Goal: Check status: Check status

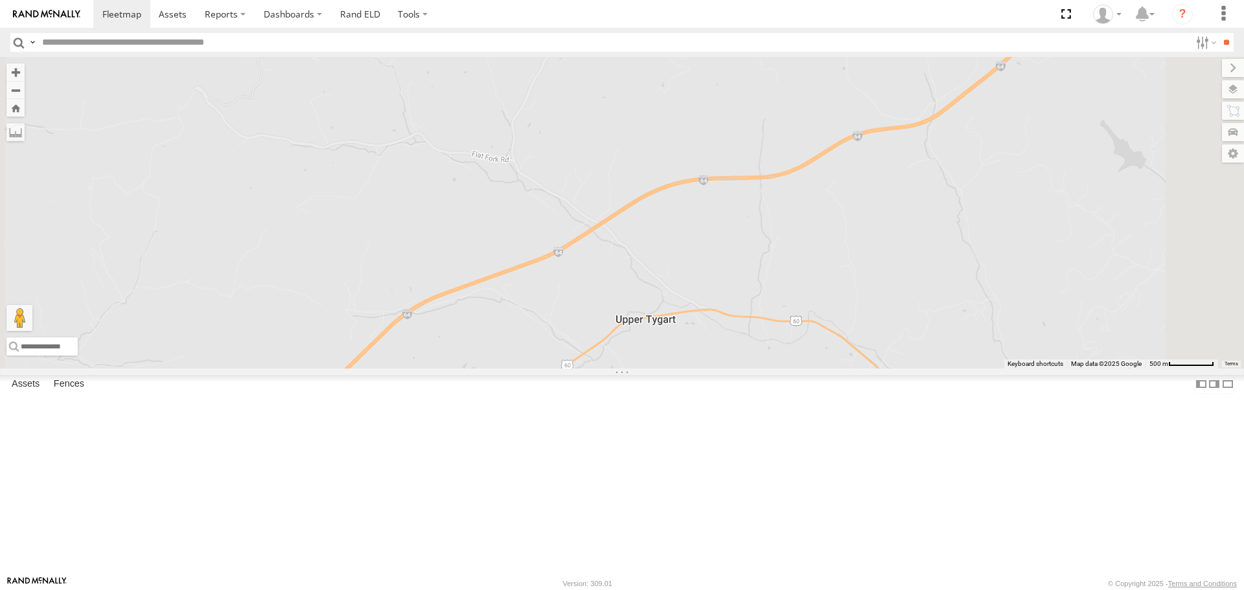
click at [0, 0] on div "153" at bounding box center [0, 0] width 0 height 0
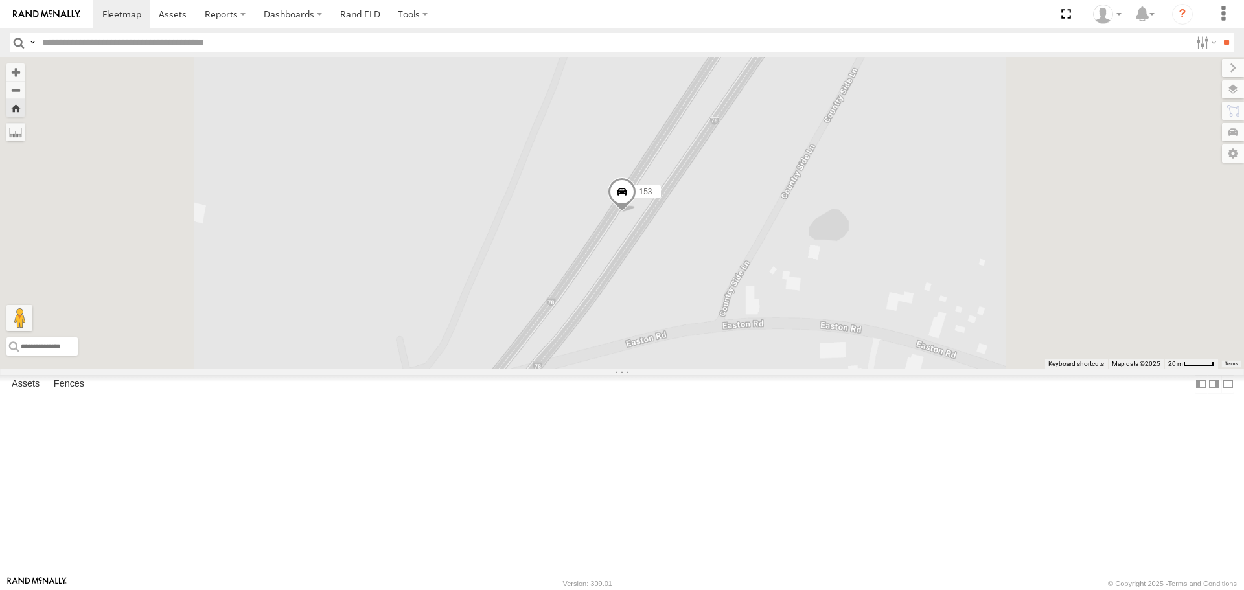
click at [0, 0] on span at bounding box center [0, 0] width 0 height 0
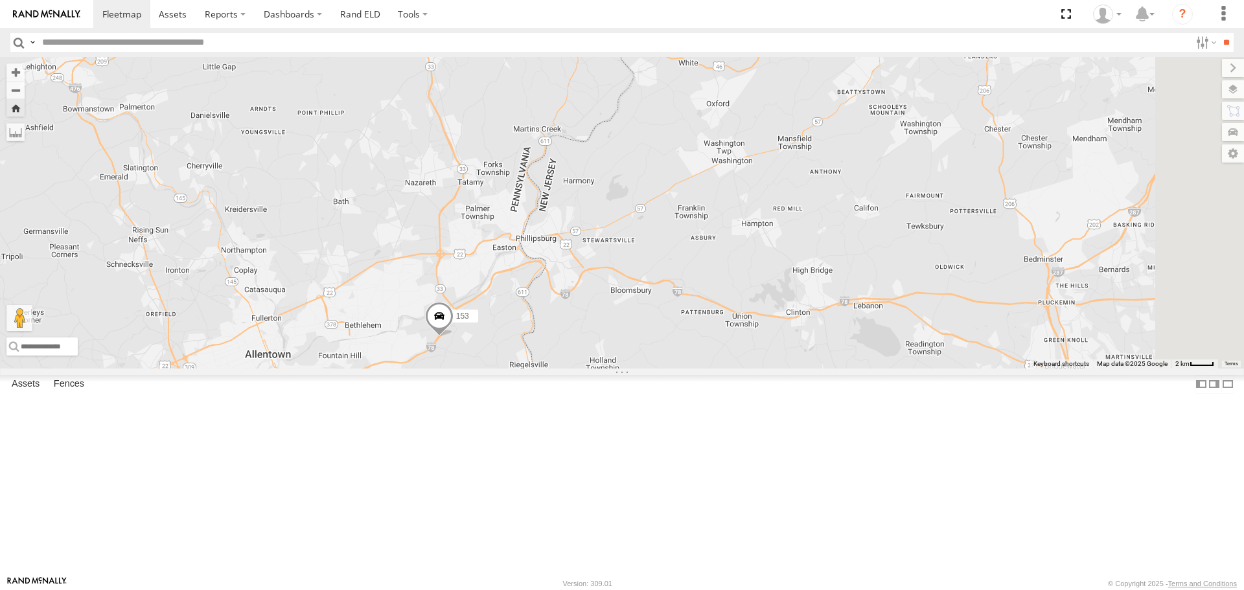
drag, startPoint x: 1153, startPoint y: 233, endPoint x: 755, endPoint y: 354, distance: 416.0
click at [701, 368] on div "153" at bounding box center [622, 212] width 1244 height 311
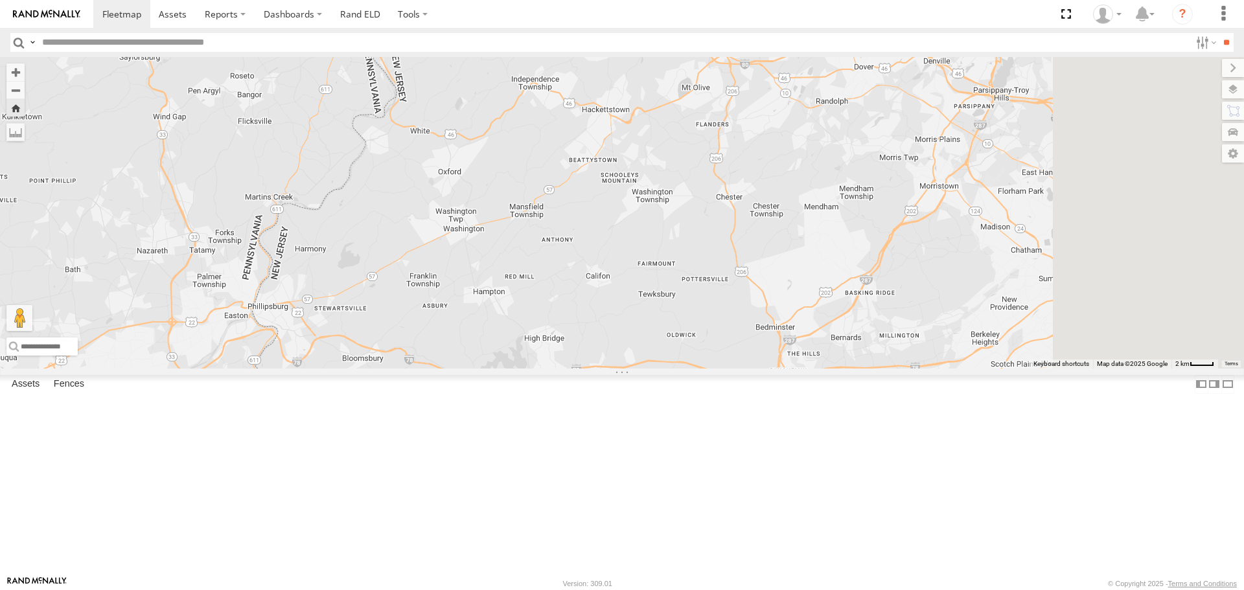
drag, startPoint x: 1200, startPoint y: 272, endPoint x: 925, endPoint y: 343, distance: 283.6
click at [925, 343] on div "153" at bounding box center [622, 212] width 1244 height 311
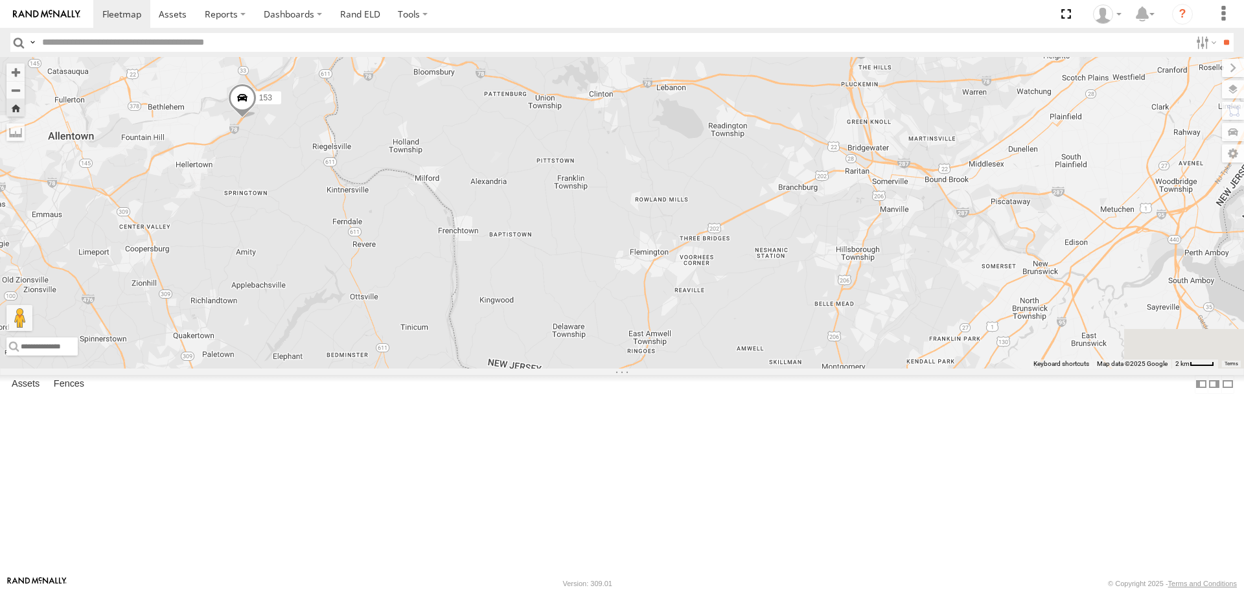
drag, startPoint x: 754, startPoint y: 390, endPoint x: 784, endPoint y: 140, distance: 251.9
click at [784, 140] on div "153" at bounding box center [622, 212] width 1244 height 311
click at [269, 104] on span at bounding box center [254, 86] width 29 height 35
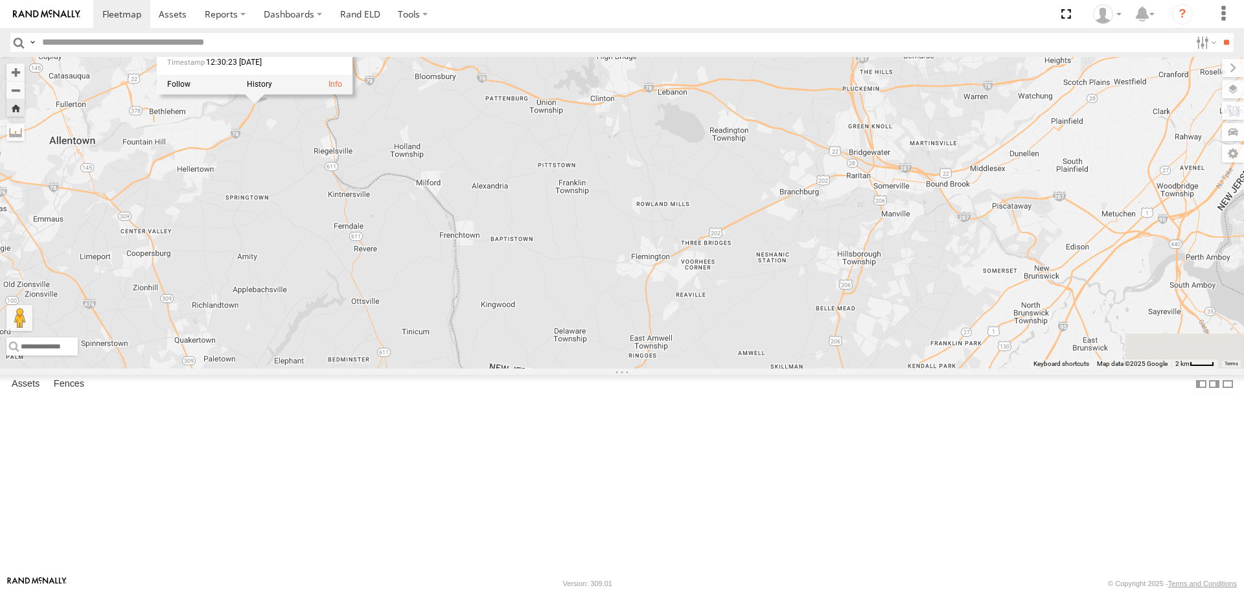
click at [874, 189] on div "153 [STREET_ADDRESS] 40.63196 , -75.27818 [GEOGRAPHIC_DATA] 67 12:30:23 [DATE]" at bounding box center [622, 212] width 1244 height 311
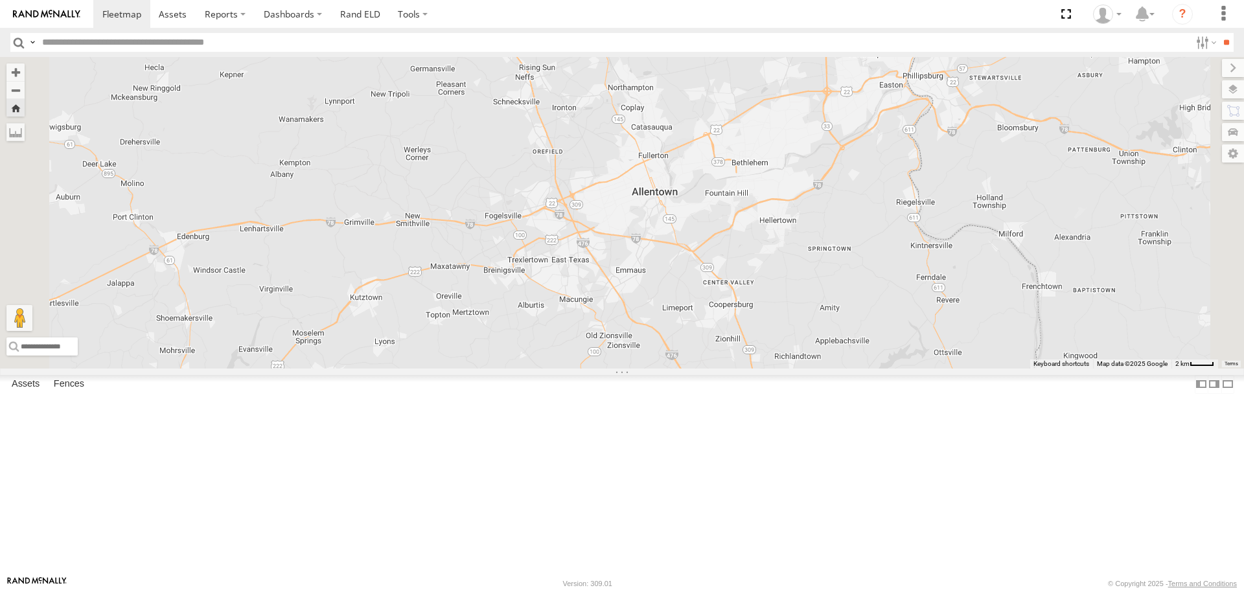
click at [1084, 232] on div at bounding box center [622, 212] width 1244 height 311
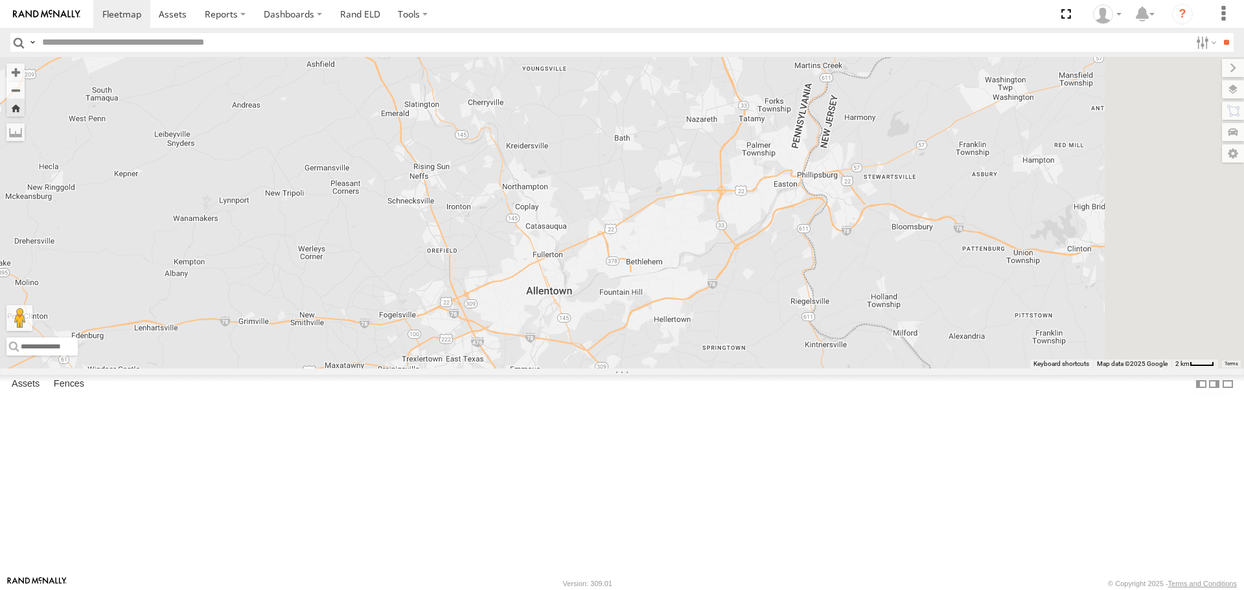
drag, startPoint x: 1043, startPoint y: 286, endPoint x: 985, endPoint y: 376, distance: 106.4
click at [913, 368] on div at bounding box center [622, 212] width 1244 height 311
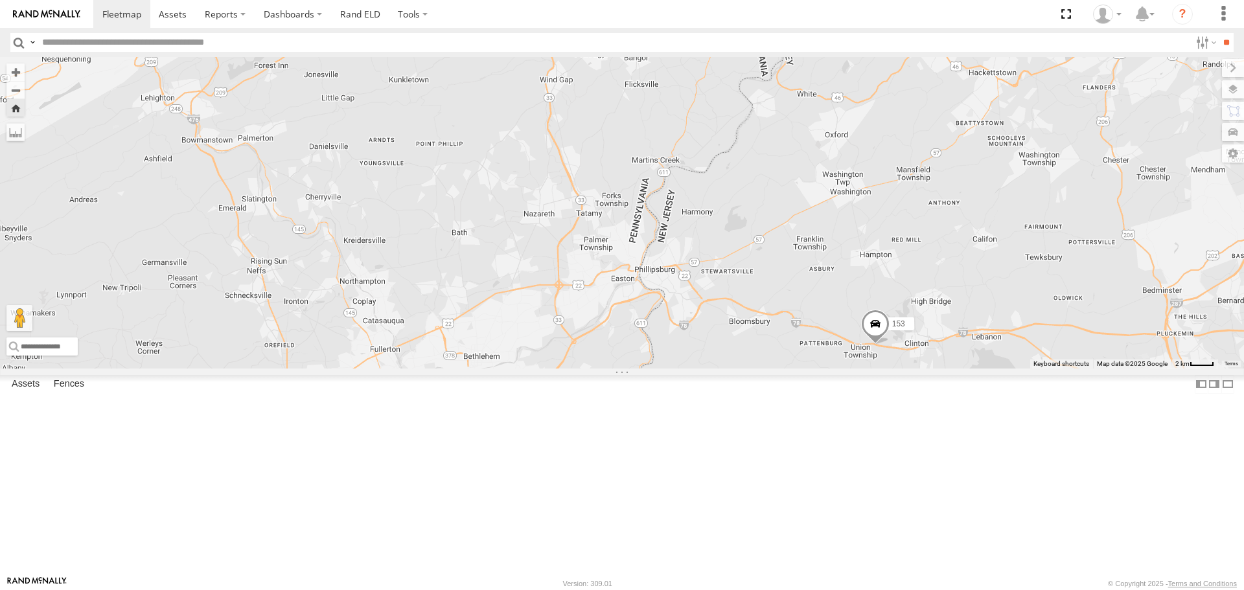
drag, startPoint x: 937, startPoint y: 341, endPoint x: 1060, endPoint y: 187, distance: 196.8
click at [1060, 187] on div "153" at bounding box center [622, 212] width 1244 height 311
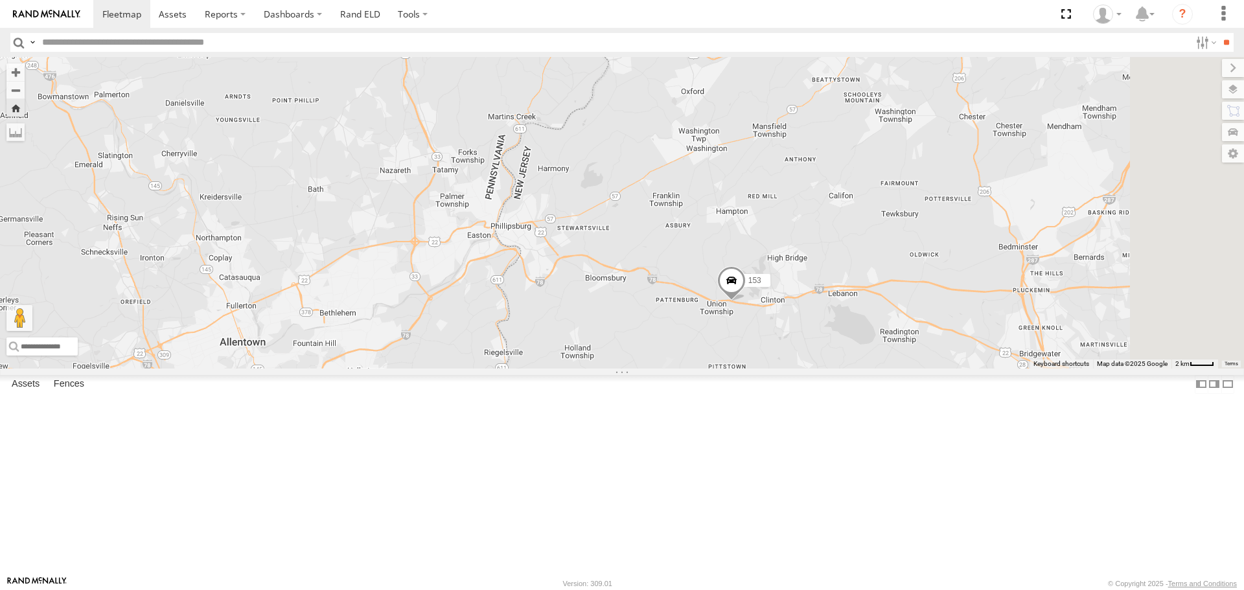
drag, startPoint x: 1095, startPoint y: 284, endPoint x: 952, endPoint y: 275, distance: 142.8
click at [952, 275] on div "153" at bounding box center [622, 212] width 1244 height 311
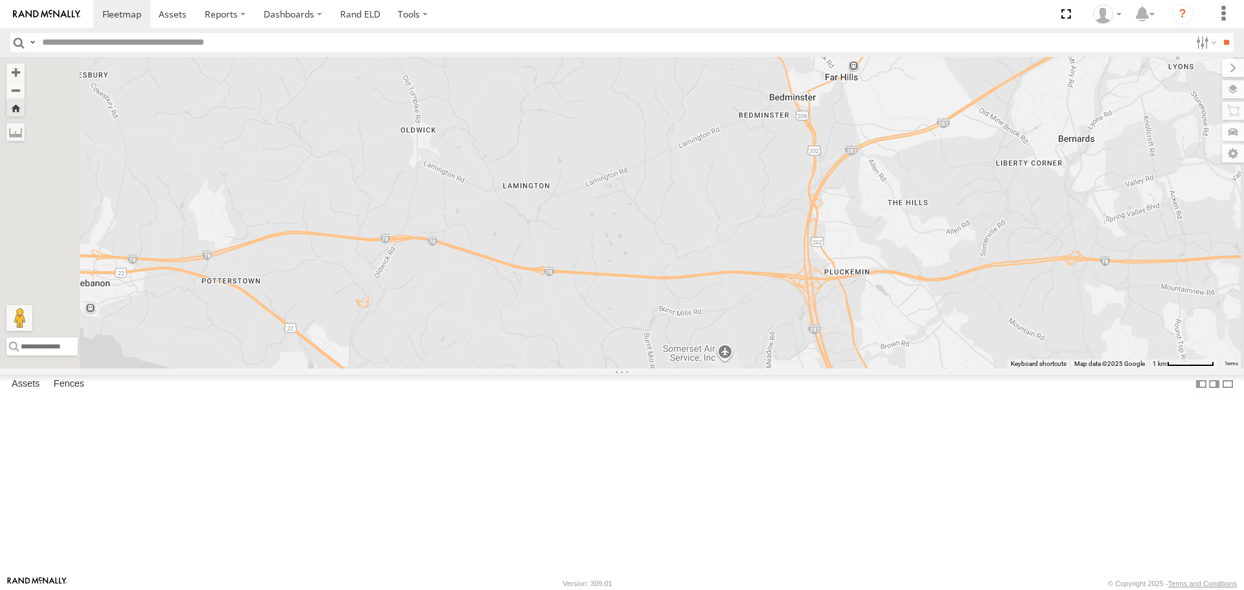
click at [0, 0] on span at bounding box center [0, 0] width 0 height 0
